Goal: Find specific fact: Find specific fact

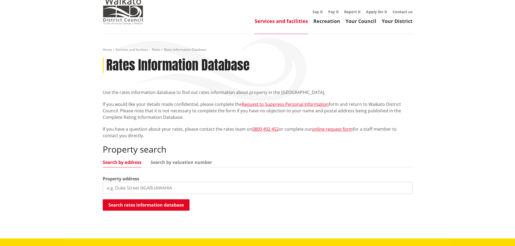
scroll to position [54, 0]
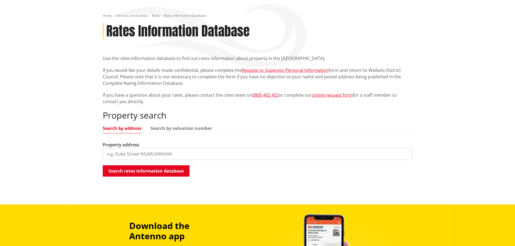
click at [169, 150] on input "search" at bounding box center [258, 154] width 310 height 12
type input "540 horotiu"
click at [155, 172] on button "Search rates information database" at bounding box center [146, 170] width 87 height 11
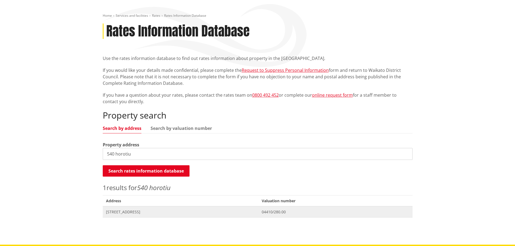
click at [129, 210] on span "[STREET_ADDRESS]" at bounding box center [180, 211] width 149 height 5
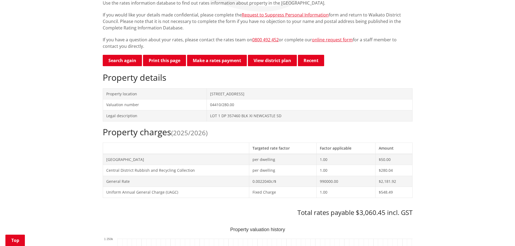
scroll to position [189, 0]
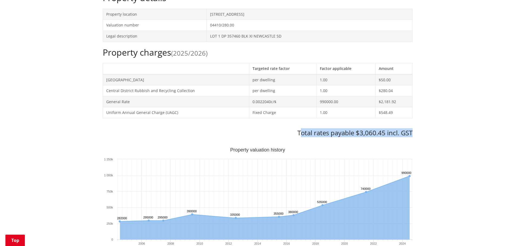
drag, startPoint x: 301, startPoint y: 133, endPoint x: 416, endPoint y: 133, distance: 114.3
click at [416, 133] on div "Home Services and facilities Rates Rates Information Database Rates Information…" at bounding box center [258, 217] width 318 height 678
copy h3 "otal rates payable $3,060.45 incl. GST"
